Goal: Task Accomplishment & Management: Complete application form

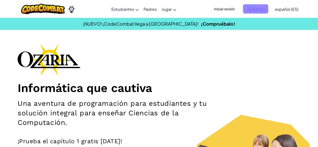
click at [262, 8] on span "Registrarse" at bounding box center [255, 8] width 25 height 9
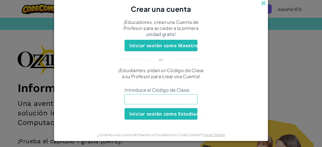
click at [161, 101] on input at bounding box center [160, 99] width 73 height 10
type input "SpellSoupFork"
click button "Iniciar sesión como Estudiante" at bounding box center [160, 114] width 73 height 12
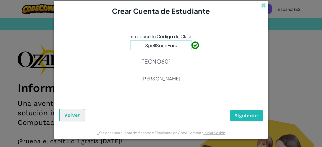
click at [180, 52] on div "Introduce tu Código de Clase SpellSoupFork TECNO601 [PERSON_NAME]" at bounding box center [161, 59] width 204 height 76
click at [243, 113] on span "Siguiente" at bounding box center [246, 116] width 23 height 6
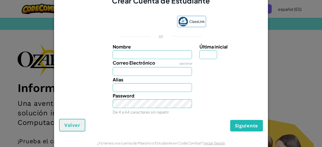
click at [159, 57] on input "Nombre" at bounding box center [152, 54] width 79 height 9
type input "[PERSON_NAME]"
click at [157, 69] on input "Correo Electrónico" at bounding box center [152, 71] width 79 height 9
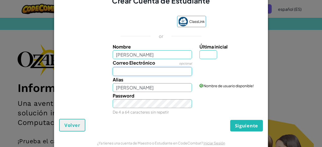
type input "[EMAIL_ADDRESS][DOMAIN_NAME]"
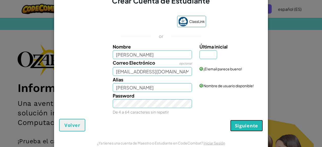
click at [245, 121] on button "Siguiente" at bounding box center [246, 126] width 33 height 12
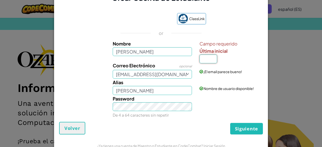
click at [206, 56] on input "Última inicial" at bounding box center [208, 59] width 18 height 9
type input "C"
type input "[PERSON_NAME]"
click at [239, 127] on span "Siguiente" at bounding box center [246, 129] width 23 height 6
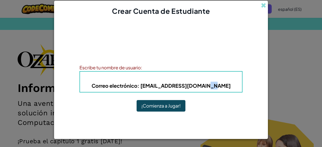
drag, startPoint x: 221, startPoint y: 85, endPoint x: 199, endPoint y: 86, distance: 21.9
click at [199, 86] on h5 "Correo electrónico : [EMAIL_ADDRESS][DOMAIN_NAME]" at bounding box center [161, 86] width 152 height 8
click at [254, 91] on div "¡Cuenta creada! Anota tu información para que no la olvides. Tu profesor tambié…" at bounding box center [161, 71] width 214 height 110
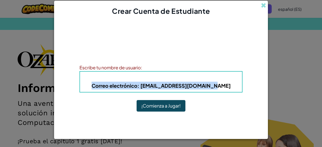
drag, startPoint x: 226, startPoint y: 83, endPoint x: 79, endPoint y: 84, distance: 146.3
click at [79, 84] on div "Alias : [PERSON_NAME] Correo electrónico : [EMAIL_ADDRESS][DOMAIN_NAME]" at bounding box center [160, 81] width 163 height 21
click at [125, 88] on span "Correo electrónico" at bounding box center [114, 85] width 46 height 6
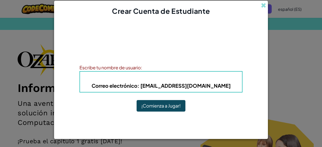
click at [168, 82] on h5 "Correo electrónico : [EMAIL_ADDRESS][DOMAIN_NAME]" at bounding box center [161, 86] width 152 height 8
click at [146, 79] on b "Alias : [PERSON_NAME]" at bounding box center [160, 78] width 57 height 6
click at [148, 66] on div "Escribe tu nombre de usuario:" at bounding box center [160, 67] width 163 height 7
click at [147, 79] on b "Alias : [PERSON_NAME]" at bounding box center [160, 78] width 57 height 6
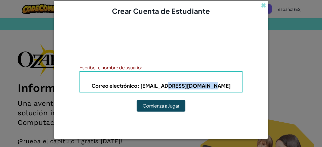
drag, startPoint x: 220, startPoint y: 86, endPoint x: 172, endPoint y: 86, distance: 48.2
click at [172, 86] on h5 "Correo electrónico : [EMAIL_ADDRESS][DOMAIN_NAME]" at bounding box center [161, 86] width 152 height 8
click at [204, 79] on h4 "Alias : [PERSON_NAME]" at bounding box center [161, 78] width 152 height 8
drag, startPoint x: 229, startPoint y: 89, endPoint x: 173, endPoint y: 80, distance: 56.8
click at [165, 82] on h5 "Correo electrónico : [EMAIL_ADDRESS][DOMAIN_NAME]" at bounding box center [161, 86] width 152 height 8
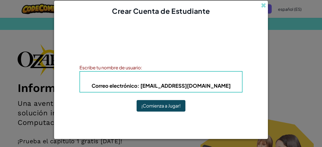
click at [204, 74] on h4 "Alias : [PERSON_NAME]" at bounding box center [161, 78] width 152 height 8
click at [158, 86] on b "Correo electrónico : [EMAIL_ADDRESS][DOMAIN_NAME]" at bounding box center [160, 85] width 139 height 6
click at [162, 103] on button "¡Comienza a Jugar!" at bounding box center [160, 106] width 49 height 12
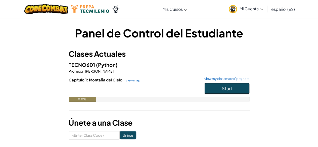
click at [234, 89] on button "Start" at bounding box center [226, 89] width 45 height 12
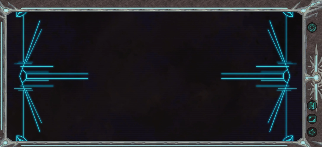
click at [234, 89] on div at bounding box center [155, 76] width 296 height 129
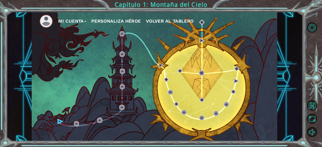
click at [55, 119] on div "Mi Cuenta Personaliza Héroe Volver al Tablero" at bounding box center [154, 76] width 245 height 129
click at [58, 120] on img at bounding box center [60, 121] width 5 height 5
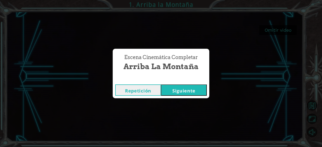
click at [197, 87] on button "Siguiente" at bounding box center [184, 89] width 46 height 11
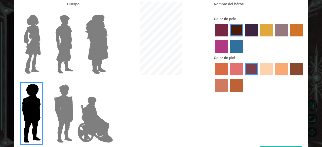
click at [108, 81] on input "Hero Jamie" at bounding box center [108, 81] width 0 height 0
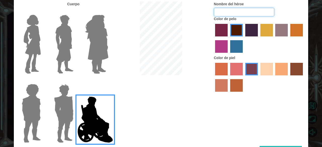
click at [263, 11] on input "Nombre del héroe" at bounding box center [244, 12] width 60 height 9
type input "Santiago"
click at [48, 102] on div at bounding box center [62, 111] width 33 height 69
click at [63, 103] on img at bounding box center [63, 113] width 23 height 63
click at [75, 81] on input "Hero Garnet" at bounding box center [75, 81] width 0 height 0
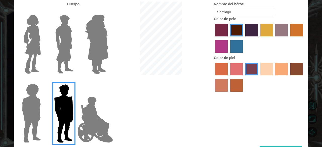
click at [87, 106] on img at bounding box center [94, 119] width 39 height 50
click at [108, 81] on input "Hero Jamie" at bounding box center [108, 81] width 0 height 0
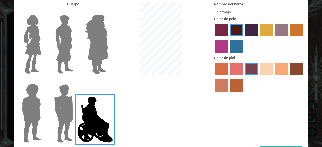
click at [299, 71] on label "karma skin color" at bounding box center [296, 69] width 13 height 13
click at [288, 77] on input "karma skin color" at bounding box center [288, 77] width 0 height 0
click at [303, 77] on input "burning sand skin color" at bounding box center [303, 77] width 0 height 0
click at [288, 77] on input "karma skin color" at bounding box center [288, 77] width 0 height 0
click at [296, 68] on label "karma skin color" at bounding box center [296, 69] width 13 height 13
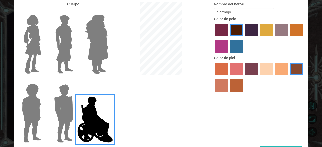
click at [288, 77] on input "karma skin color" at bounding box center [288, 77] width 0 height 0
click at [234, 84] on label "smoke tree skin color" at bounding box center [236, 85] width 13 height 13
click at [228, 93] on input "smoke tree skin color" at bounding box center [228, 93] width 0 height 0
click at [294, 68] on label "karma skin color" at bounding box center [296, 69] width 13 height 13
click at [288, 77] on input "karma skin color" at bounding box center [288, 77] width 0 height 0
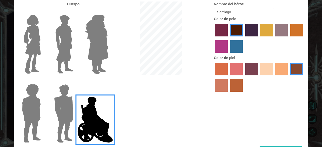
click at [222, 69] on label "sorbus skin color" at bounding box center [221, 69] width 13 height 13
click at [213, 77] on input "sorbus skin color" at bounding box center [213, 77] width 0 height 0
click at [294, 67] on label "karma skin color" at bounding box center [296, 69] width 13 height 13
click at [288, 77] on input "karma skin color" at bounding box center [288, 77] width 0 height 0
click at [200, 67] on div at bounding box center [161, 39] width 98 height 75
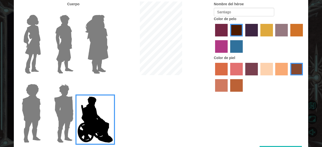
click at [198, 61] on div at bounding box center [161, 39] width 98 height 75
drag, startPoint x: 321, startPoint y: 27, endPoint x: 261, endPoint y: 101, distance: 95.6
click at [261, 101] on div "Personalizar tu héroeo Cuerpo Nombre del héroe Santiago Color de pelo Color de …" at bounding box center [161, 73] width 322 height 147
click at [128, 115] on div "Cuerpo Nombre del héroe Santiago Color de pelo Color de piel" at bounding box center [161, 74] width 294 height 144
click at [97, 101] on img at bounding box center [94, 119] width 39 height 50
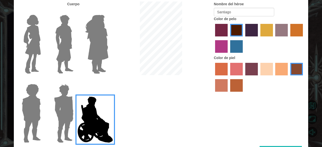
click at [108, 81] on input "Hero Jamie" at bounding box center [108, 81] width 0 height 0
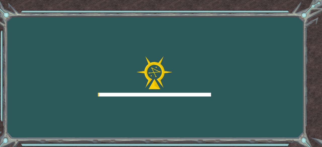
click at [266, 147] on div "Goals Error al cargar desde el servidor. Intenta refrescar la página. Necesitar…" at bounding box center [161, 73] width 322 height 147
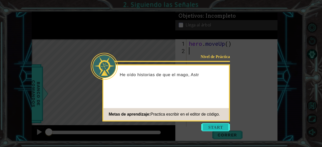
click at [213, 124] on button "Start" at bounding box center [215, 127] width 29 height 8
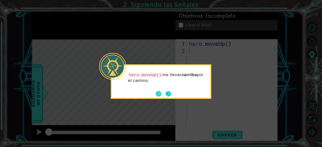
click at [167, 92] on button "Next" at bounding box center [168, 94] width 6 height 6
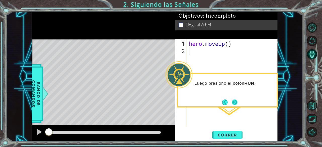
click at [236, 102] on button "Next" at bounding box center [235, 103] width 6 height 6
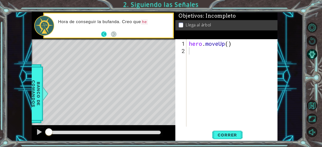
click at [104, 32] on button "Back" at bounding box center [106, 34] width 10 height 6
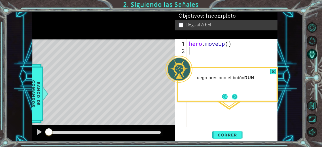
click at [237, 95] on button "Next" at bounding box center [235, 97] width 6 height 6
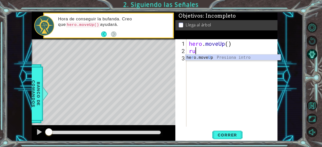
type textarea "run"
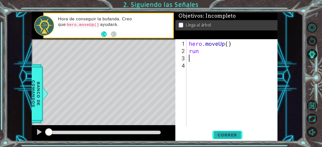
click at [222, 134] on span "Correr" at bounding box center [226, 134] width 29 height 5
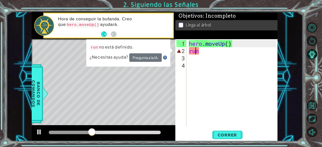
click at [195, 51] on div "hero . moveUp ( ) run" at bounding box center [233, 91] width 91 height 102
click at [204, 54] on div "hero . moveUp ( ) run" at bounding box center [233, 91] width 91 height 102
click at [170, 52] on div "run no está definido. ¿Necesitas ayuda? Pregunta a la IA." at bounding box center [128, 52] width 84 height 27
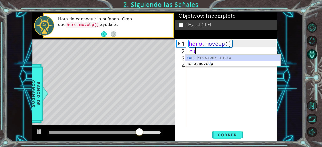
type textarea "r"
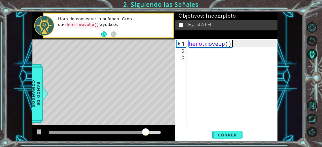
type textarea "hero.moveUp("
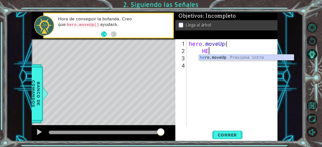
type textarea "HER"
click at [213, 57] on div "her o.moveUp Presiona intro" at bounding box center [246, 64] width 95 height 18
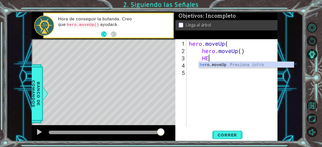
type textarea "HER"
click at [216, 62] on div "her o.moveUp Presiona intro" at bounding box center [246, 71] width 95 height 18
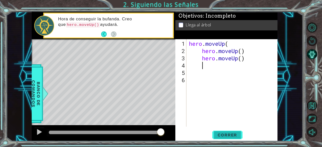
click at [236, 132] on button "Correr" at bounding box center [227, 135] width 30 height 10
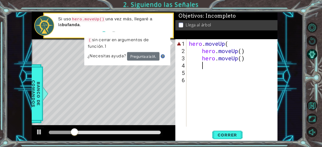
click at [228, 45] on div "hero . moveUp ( hero . moveUp ( ) hero . moveUp ( )" at bounding box center [233, 91] width 91 height 102
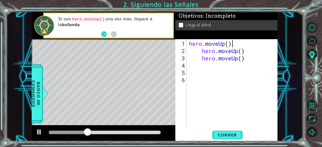
scroll to position [0, 2]
click at [222, 136] on span "Correr" at bounding box center [226, 134] width 29 height 5
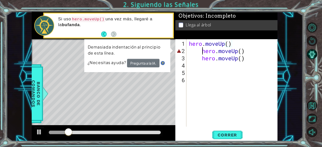
click at [201, 52] on div "hero . moveUp ( ) hero . moveUp ( ) hero . moveUp ( )" at bounding box center [233, 91] width 91 height 102
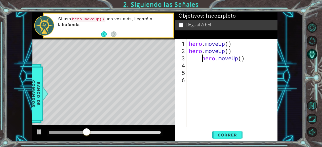
click at [201, 59] on div "hero . moveUp ( ) hero . moveUp ( ) hero . moveUp ( )" at bounding box center [233, 91] width 91 height 102
type textarea "hero.moveUp()"
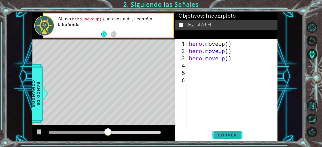
click at [230, 136] on span "Correr" at bounding box center [226, 134] width 29 height 5
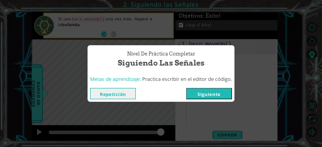
click at [197, 90] on button "Siguiente" at bounding box center [209, 93] width 46 height 11
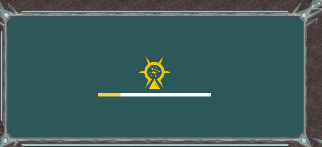
click at [155, 80] on img at bounding box center [154, 72] width 36 height 33
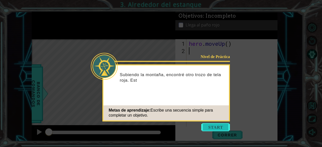
click at [204, 125] on button "Start" at bounding box center [215, 127] width 29 height 8
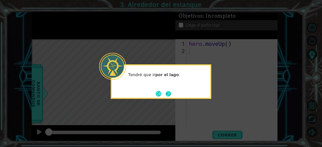
click at [170, 92] on button "Next" at bounding box center [168, 94] width 6 height 6
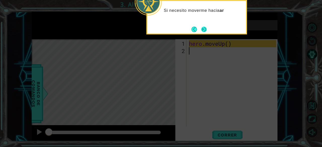
click at [205, 27] on button "Next" at bounding box center [204, 30] width 6 height 6
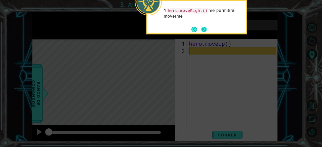
click at [203, 29] on button "Next" at bounding box center [204, 30] width 6 height 6
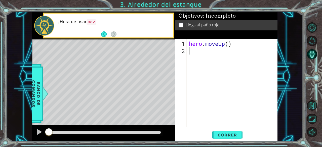
click at [195, 54] on div "hero . moveUp ( )" at bounding box center [233, 91] width 91 height 102
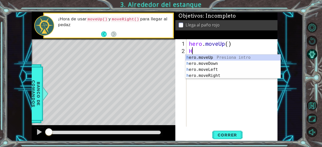
type textarea "HER"
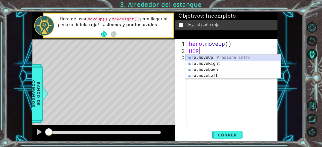
click at [199, 57] on div "her o.moveUp Presiona intro her o.moveRight Presiona intro her o.moveDown Presi…" at bounding box center [232, 73] width 95 height 36
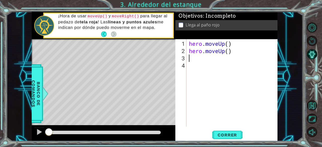
type textarea "H"
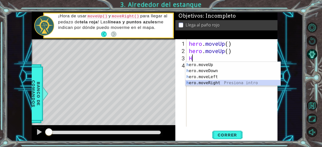
click at [213, 81] on div "h ero.moveUp Presiona intro h ero.moveDown Presiona intro h ero.moveLeft Presio…" at bounding box center [232, 80] width 95 height 36
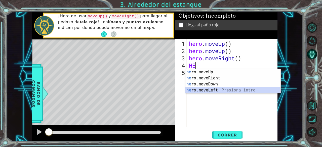
click at [209, 90] on div "he ro.moveUp Presiona intro he ro.moveRight Presiona intro he ro.moveDown Presi…" at bounding box center [232, 87] width 95 height 36
type textarea "hero.moveLeft(1)"
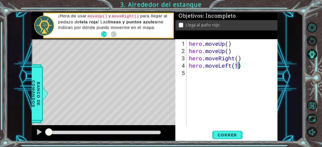
click at [191, 73] on div "hero . moveUp ( ) hero . moveUp ( ) hero . moveRight ( ) hero . moveLeft ( 1 )" at bounding box center [233, 91] width 91 height 102
type textarea "HE"
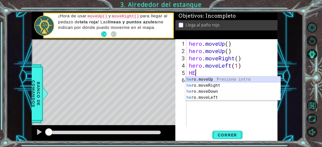
click at [197, 79] on div "he ro.moveUp Presiona intro he ro.moveRight Presiona intro he ro.moveDown Presi…" at bounding box center [232, 94] width 95 height 36
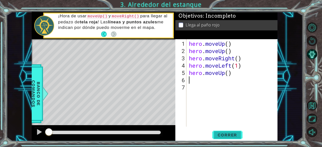
click at [227, 136] on span "Correr" at bounding box center [226, 134] width 29 height 5
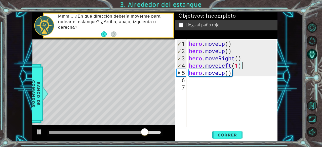
click at [243, 67] on div "hero . moveUp ( ) hero . moveUp ( ) hero . moveRight ( ) hero . moveLeft ( 1 ) …" at bounding box center [233, 91] width 91 height 102
drag, startPoint x: 238, startPoint y: 67, endPoint x: 202, endPoint y: 67, distance: 35.4
click at [206, 67] on div "hero . moveUp ( ) hero . moveUp ( ) hero . moveRight ( ) hero . moveLeft ( 1 ) …" at bounding box center [233, 91] width 91 height 102
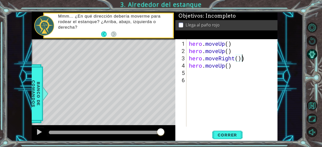
click at [242, 57] on div "hero . moveUp ( ) hero . moveUp ( ) hero . moveRight ( )) hero . moveUp ( )" at bounding box center [233, 91] width 91 height 102
click at [245, 59] on div "hero . moveUp ( ) hero . moveUp ( ) hero . moveRight ( )) hero . moveUp ( )" at bounding box center [233, 91] width 91 height 102
type textarea "hero.moveRight()"
click at [230, 137] on button "Correr" at bounding box center [227, 135] width 30 height 10
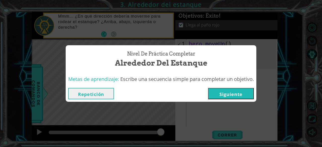
click at [235, 95] on button "Siguiente" at bounding box center [231, 93] width 46 height 11
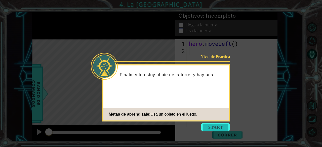
click at [212, 124] on button "Start" at bounding box center [215, 127] width 29 height 8
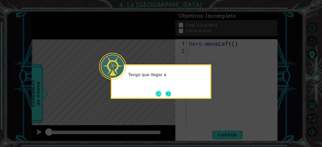
click at [168, 95] on button "Next" at bounding box center [168, 94] width 6 height 6
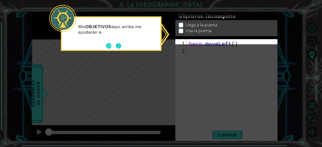
click at [119, 44] on button "Next" at bounding box center [119, 46] width 6 height 6
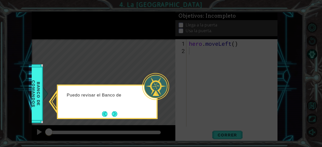
click at [113, 119] on div "Puedo revisar el Banco de" at bounding box center [107, 102] width 101 height 34
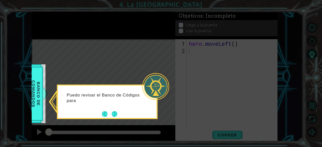
click at [113, 119] on div "Puedo revisar el Banco de Códigos para" at bounding box center [107, 102] width 101 height 34
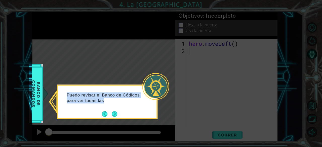
click at [113, 119] on div "Puedo revisar el Banco de Códigos para ver todas las" at bounding box center [107, 102] width 101 height 34
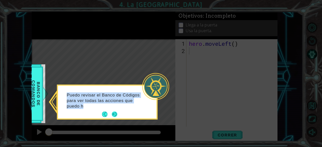
click at [116, 116] on button "Next" at bounding box center [115, 115] width 6 height 6
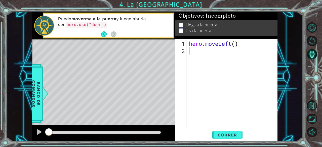
type textarea "H"
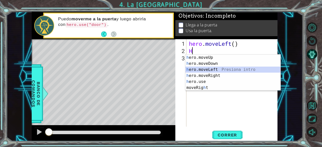
click at [218, 69] on div "h ero.moveUp Presiona intro h ero.moveDown Presiona intro h ero.moveLeft Presio…" at bounding box center [232, 79] width 95 height 48
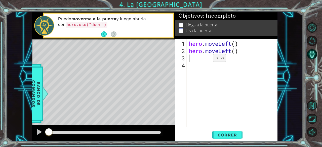
type textarea "H"
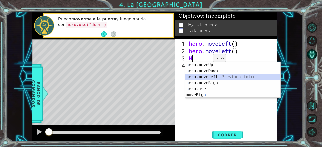
click at [212, 76] on div "h ero.moveUp Presiona intro h ero.moveDown Presiona intro h ero.moveLeft Presio…" at bounding box center [232, 86] width 95 height 48
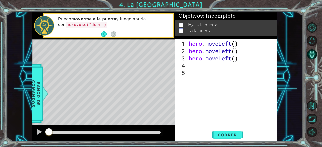
type textarea "H"
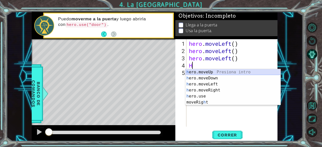
click at [210, 70] on div "h ero.moveUp Presiona intro h ero.moveDown Presiona intro h ero.moveLeft Presio…" at bounding box center [232, 93] width 95 height 48
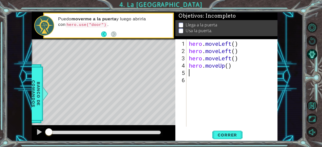
type textarea "H"
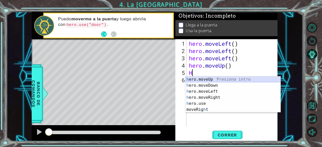
click at [211, 79] on div "h ero.moveUp Presiona intro h ero.moveDown Presiona intro h ero.moveLeft Presio…" at bounding box center [232, 100] width 95 height 48
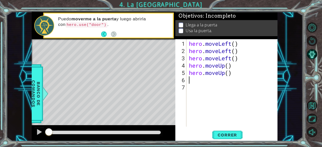
type textarea "H"
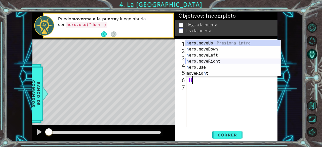
click at [210, 61] on div "h ero.moveUp Presiona intro h ero.moveDown Presiona intro h ero.moveLeft Presio…" at bounding box center [232, 64] width 95 height 48
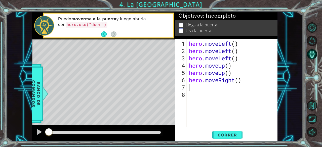
type textarea "H"
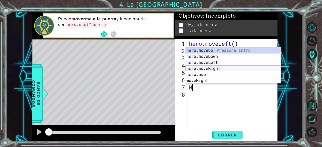
click at [211, 68] on div "h ero.moveUp Presiona intro h ero.moveDown Presiona intro h ero.moveLeft Presio…" at bounding box center [232, 71] width 95 height 48
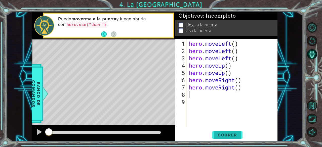
click at [227, 130] on button "Correr" at bounding box center [227, 135] width 30 height 10
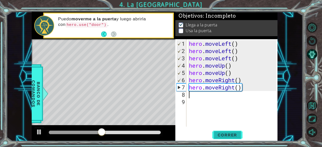
type textarea "H"
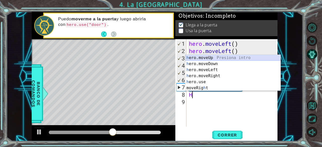
click at [215, 58] on div "h ero.moveUp Presiona intro h ero.moveDown Presiona intro h ero.moveLeft Presio…" at bounding box center [232, 79] width 95 height 48
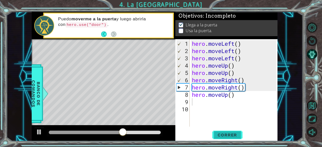
click at [226, 134] on span "Correr" at bounding box center [226, 134] width 29 height 5
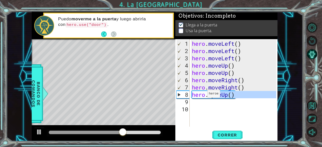
drag, startPoint x: 237, startPoint y: 98, endPoint x: 180, endPoint y: 96, distance: 57.3
click at [180, 96] on div "1 2 3 4 5 6 7 8 9 10 hero . moveLeft ( ) hero . moveLeft ( ) hero . moveLeft ( …" at bounding box center [225, 82] width 101 height 87
type textarea "hero.moveUp()"
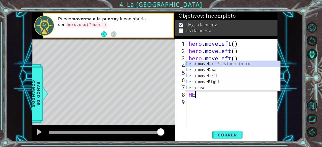
type textarea "H"
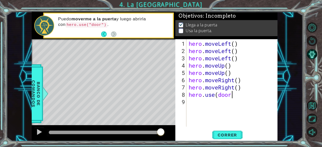
scroll to position [0, 2]
click at [214, 136] on span "Correr" at bounding box center [226, 134] width 29 height 5
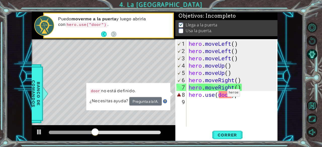
click at [219, 95] on div "hero . moveLeft ( ) hero . moveLeft ( ) hero . moveLeft ( ) hero . moveUp ( ) h…" at bounding box center [232, 91] width 91 height 102
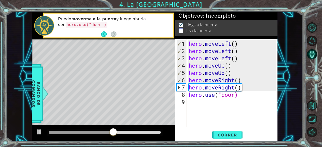
click at [236, 97] on div "hero . moveLeft ( ) hero . moveLeft ( ) hero . moveLeft ( ) hero . moveUp ( ) h…" at bounding box center [232, 91] width 91 height 102
type textarea "hero.use("door")"
click at [229, 136] on span "Correr" at bounding box center [226, 134] width 29 height 5
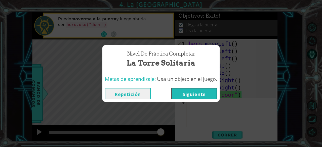
click at [207, 96] on button "Siguiente" at bounding box center [194, 93] width 46 height 11
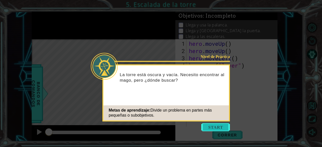
click at [210, 127] on button "Start" at bounding box center [215, 127] width 29 height 8
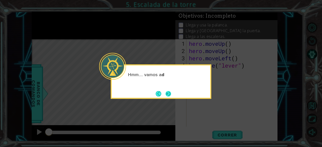
click at [169, 95] on button "Next" at bounding box center [168, 94] width 6 height 6
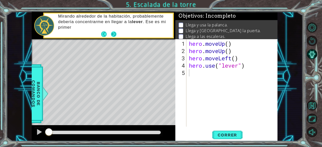
click at [111, 32] on button "Next" at bounding box center [114, 34] width 6 height 6
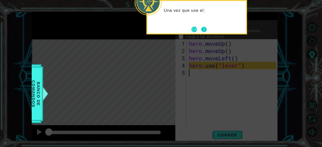
click at [204, 28] on button "Next" at bounding box center [204, 30] width 6 height 6
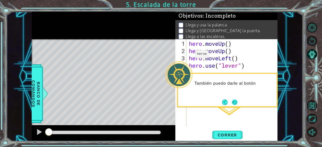
click at [237, 100] on button "Next" at bounding box center [235, 103] width 6 height 6
